Goal: Find specific page/section: Find specific page/section

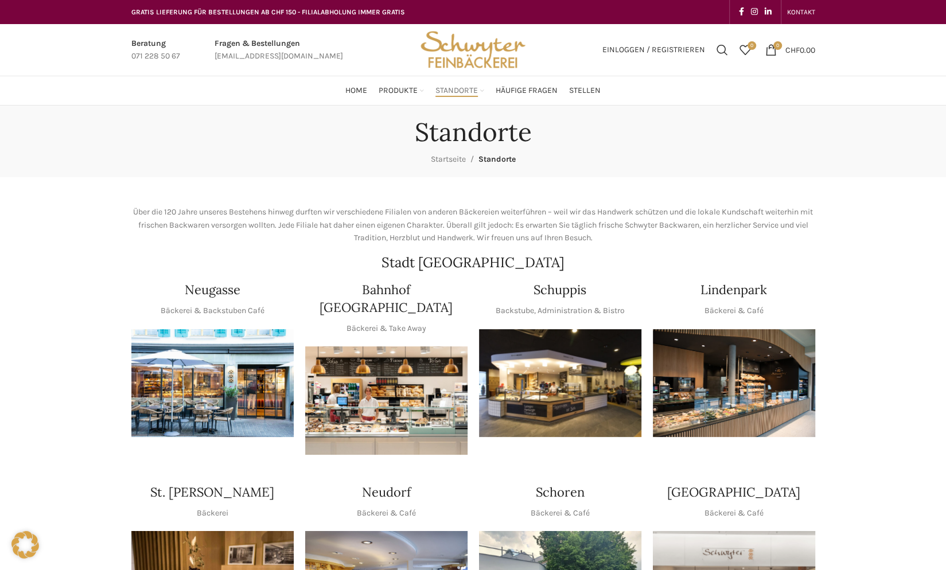
click at [559, 391] on img "1 / 1" at bounding box center [560, 383] width 162 height 108
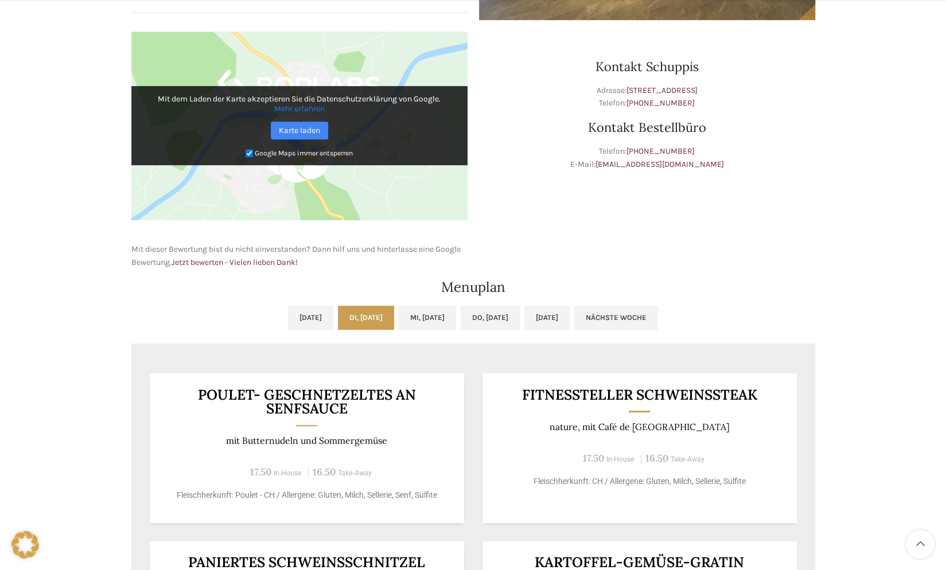
scroll to position [401, 0]
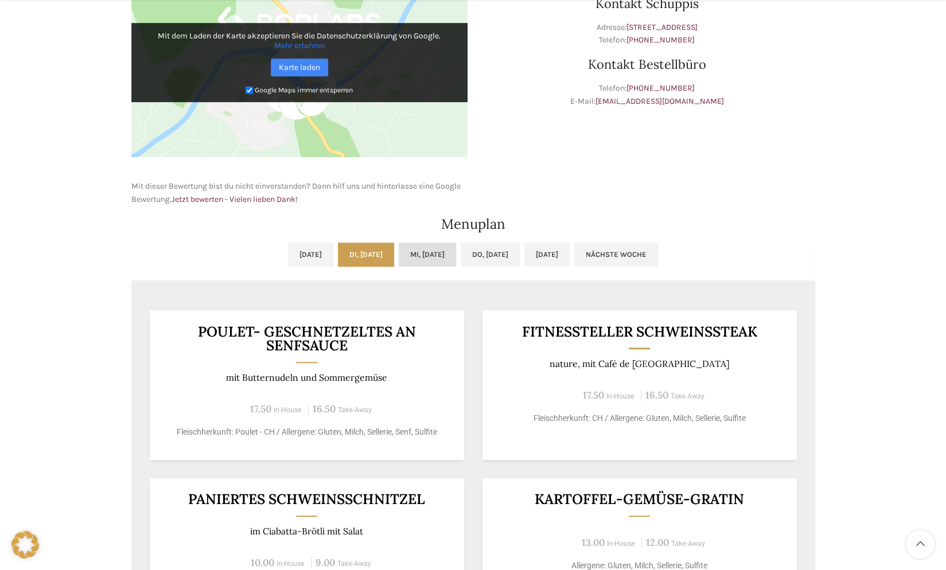
click at [424, 255] on link "Mi, [DATE]" at bounding box center [427, 255] width 57 height 24
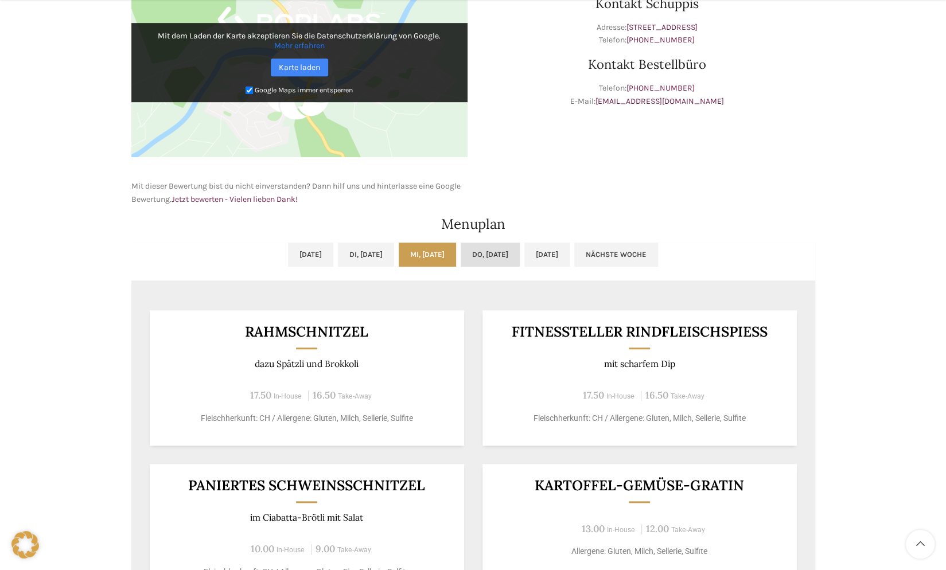
click at [484, 254] on link "Do, 21.08.2025" at bounding box center [489, 255] width 59 height 24
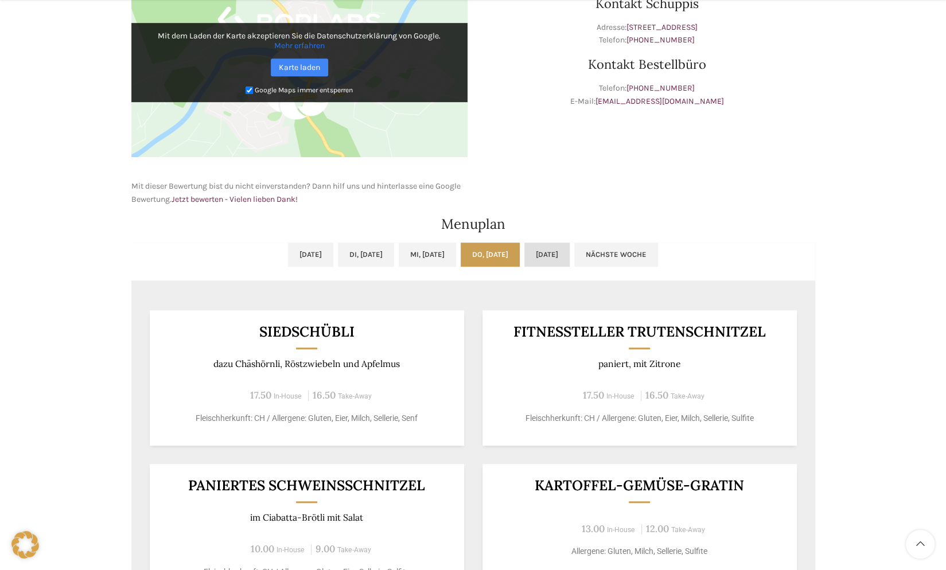
click at [568, 253] on link "Fr, 22.08.2025" at bounding box center [546, 255] width 45 height 24
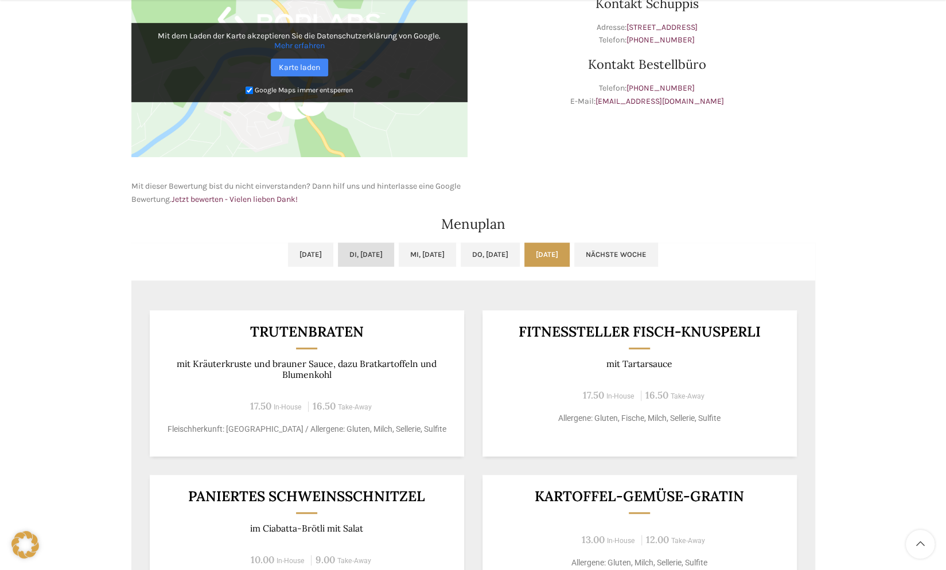
click at [346, 249] on link "Di, 19.08.2025" at bounding box center [366, 255] width 56 height 24
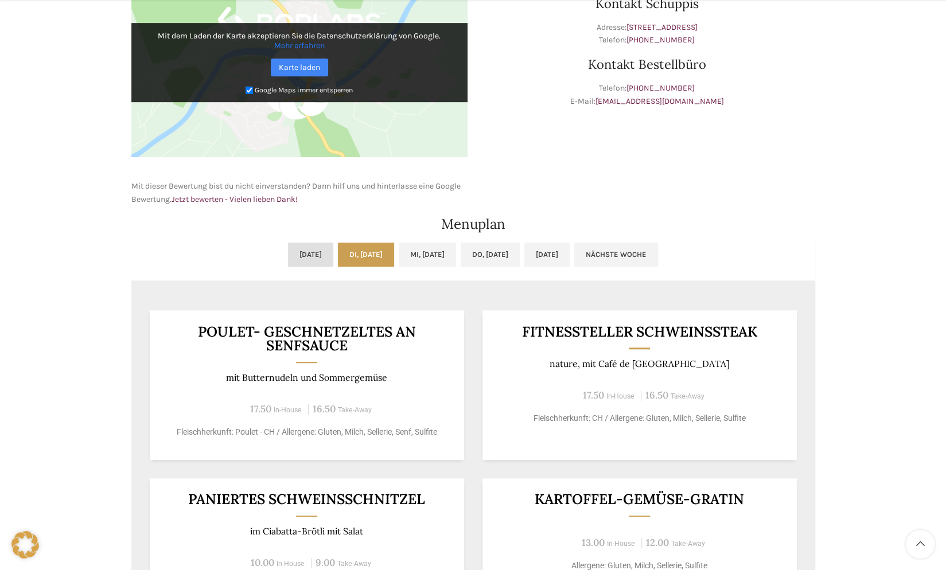
click at [288, 254] on link "Mo, 18.08.2025" at bounding box center [310, 255] width 45 height 24
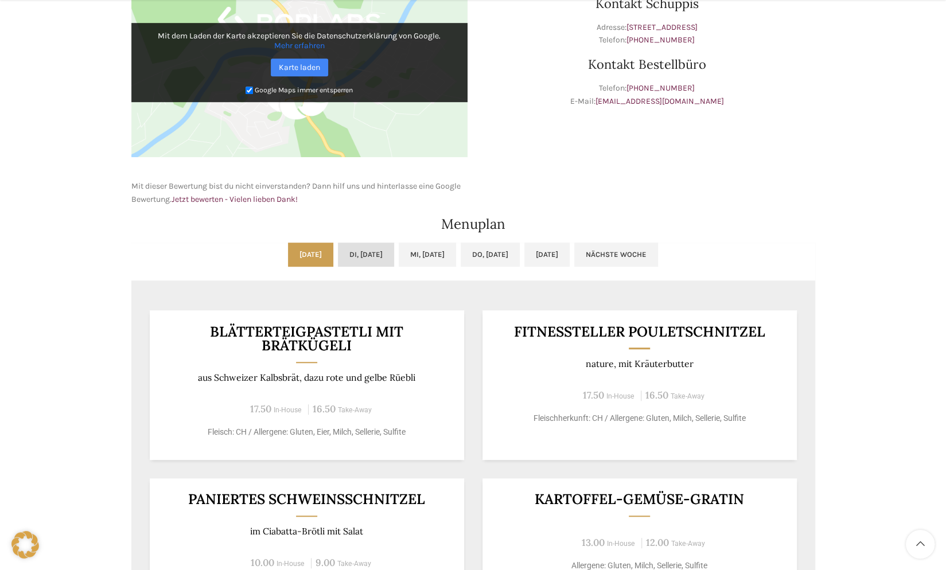
click at [338, 252] on link "Di, 19.08.2025" at bounding box center [366, 255] width 56 height 24
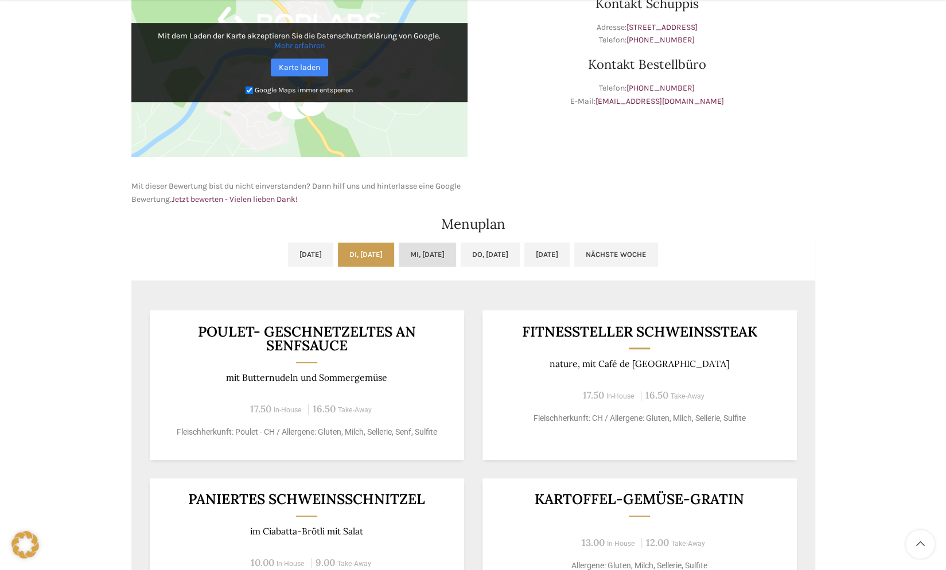
click at [425, 249] on link "Mi, 20.08.2025" at bounding box center [427, 255] width 57 height 24
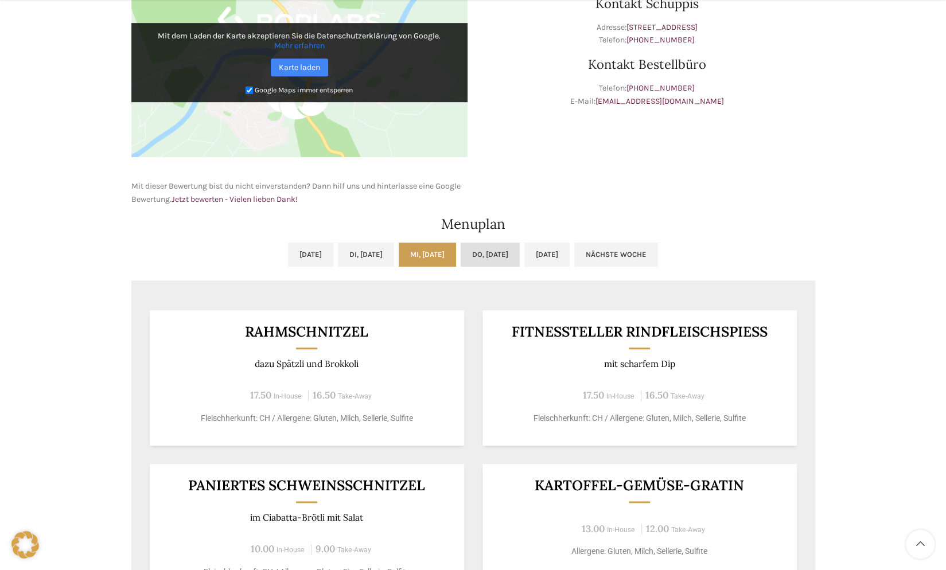
click at [500, 251] on link "Do, 21.08.2025" at bounding box center [489, 255] width 59 height 24
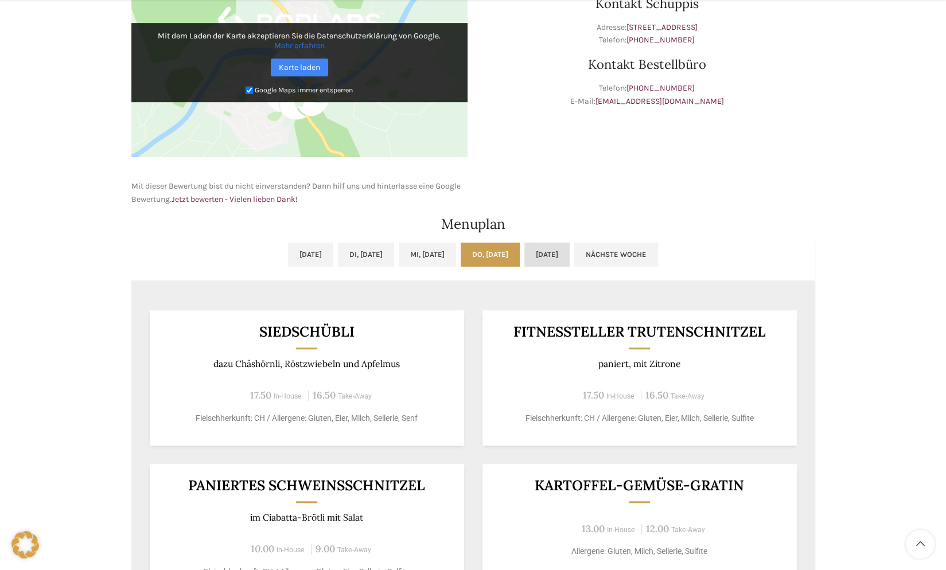
click at [569, 255] on link "Fr, 22.08.2025" at bounding box center [546, 255] width 45 height 24
